Goal: Task Accomplishment & Management: Use online tool/utility

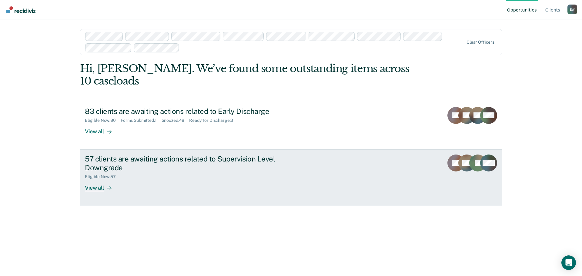
click at [97, 179] on div "View all" at bounding box center [102, 185] width 34 height 12
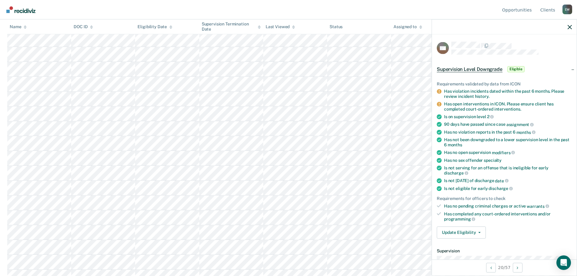
scroll to position [30, 0]
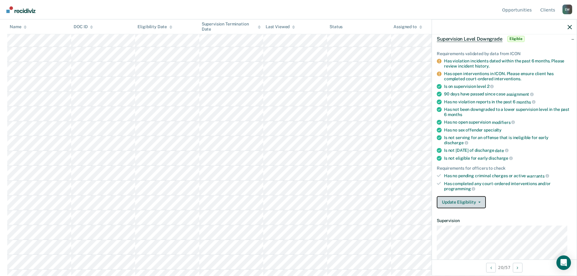
click at [478, 201] on icon "button" at bounding box center [479, 201] width 2 height 1
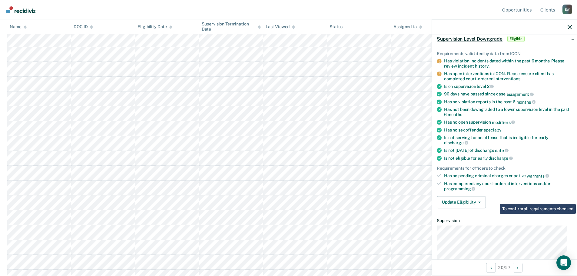
click at [510, 195] on div "Requirements validated by data from ICON Has violation incidents dated within t…" at bounding box center [504, 127] width 145 height 172
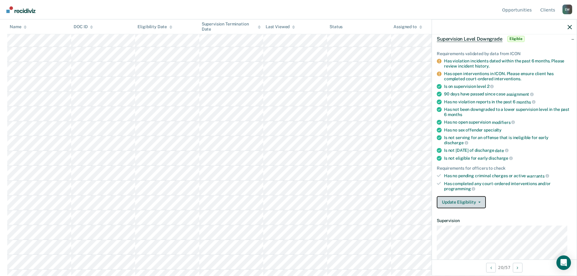
click at [479, 203] on button "Update Eligibility" at bounding box center [461, 202] width 49 height 12
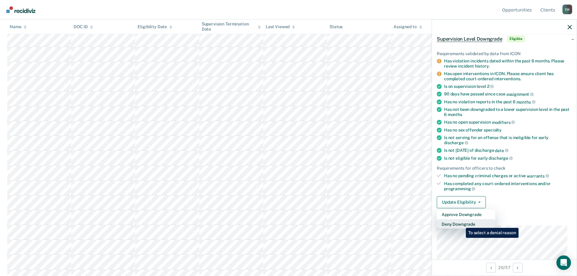
click at [461, 223] on button "Deny Downgrade" at bounding box center [466, 224] width 58 height 10
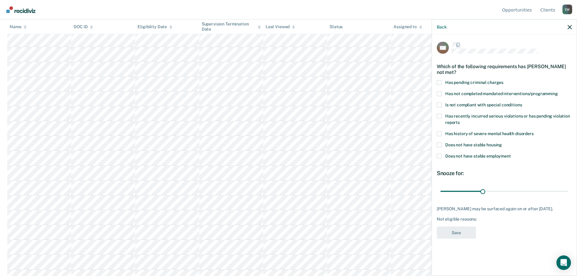
scroll to position [0, 0]
